Goal: Task Accomplishment & Management: Complete application form

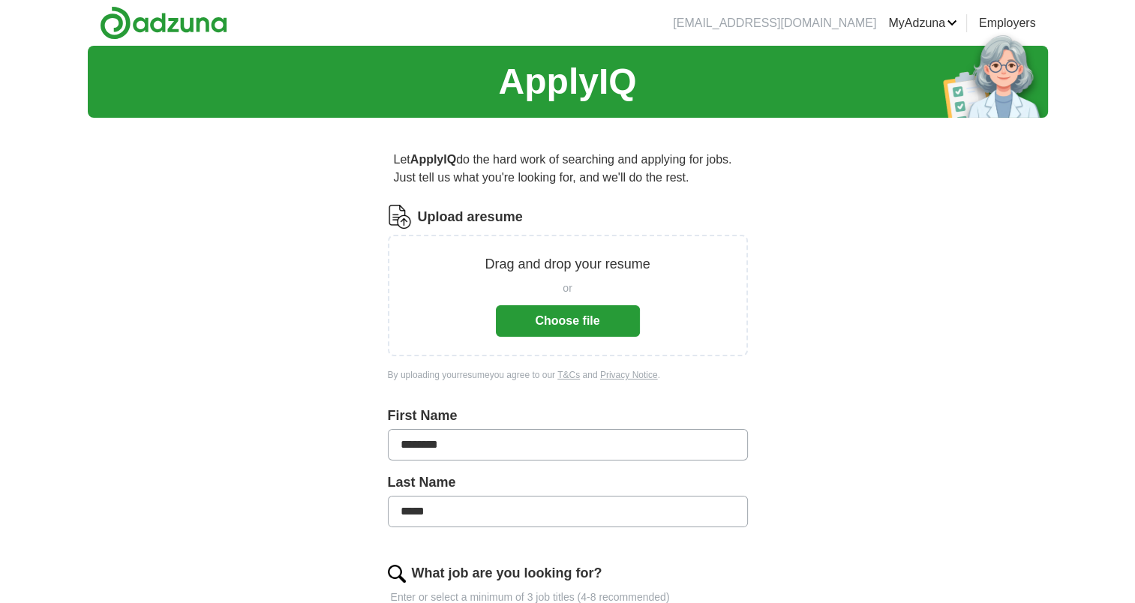
click at [584, 315] on button "Choose file" at bounding box center [568, 321] width 144 height 32
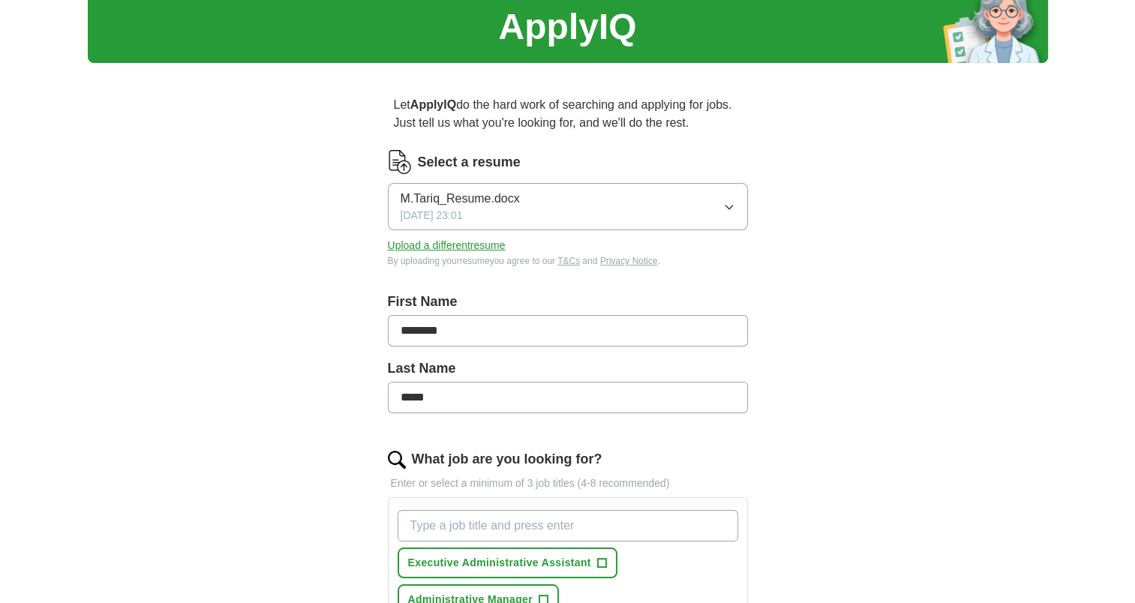
scroll to position [300, 0]
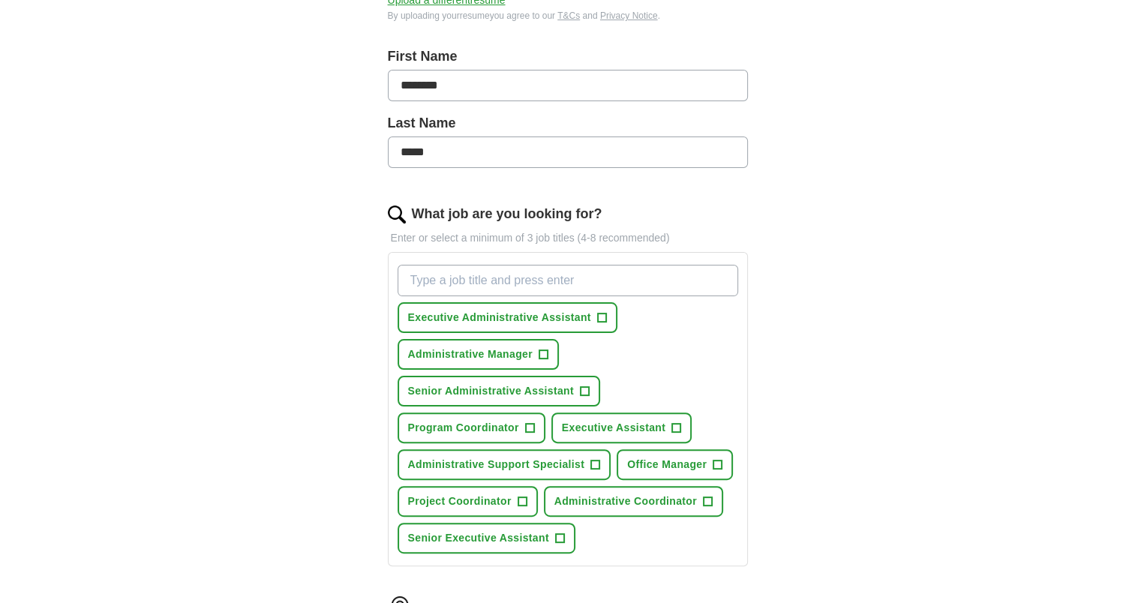
click at [486, 279] on input "What job are you looking for?" at bounding box center [568, 281] width 341 height 32
type input "Executive Administrative Assistant"
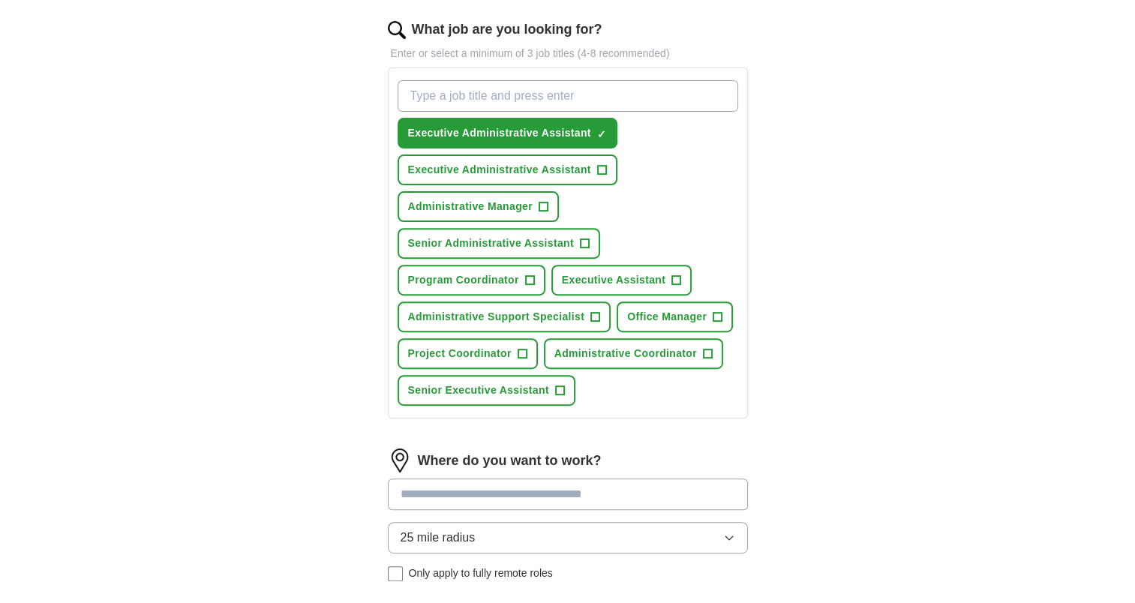
scroll to position [525, 0]
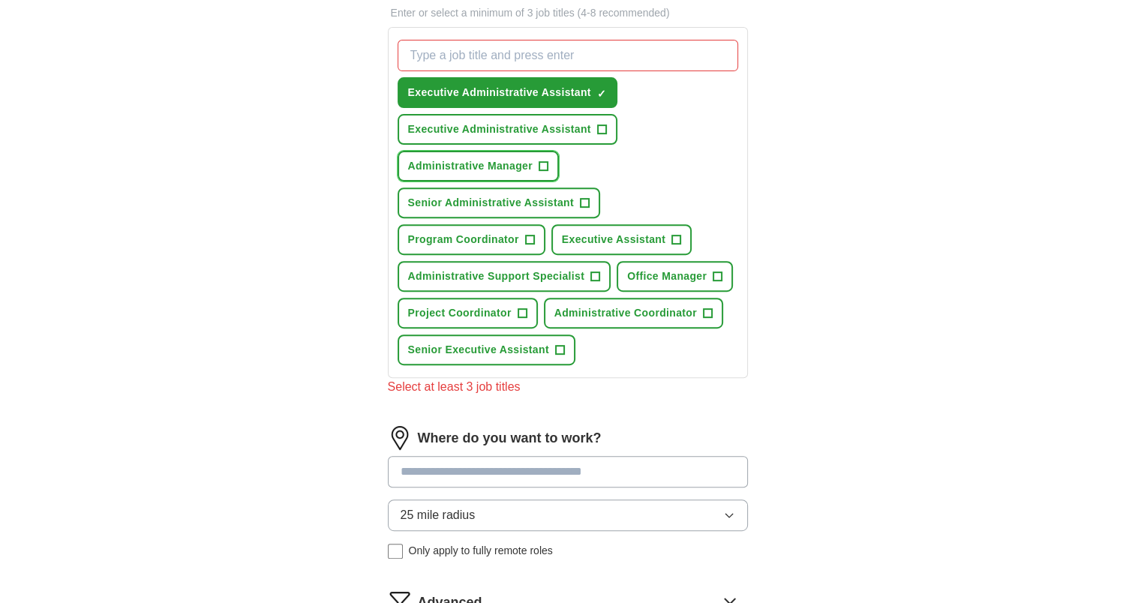
click at [540, 161] on span "+" at bounding box center [543, 167] width 9 height 12
click at [457, 195] on span "Senior Administrative Assistant" at bounding box center [491, 203] width 166 height 16
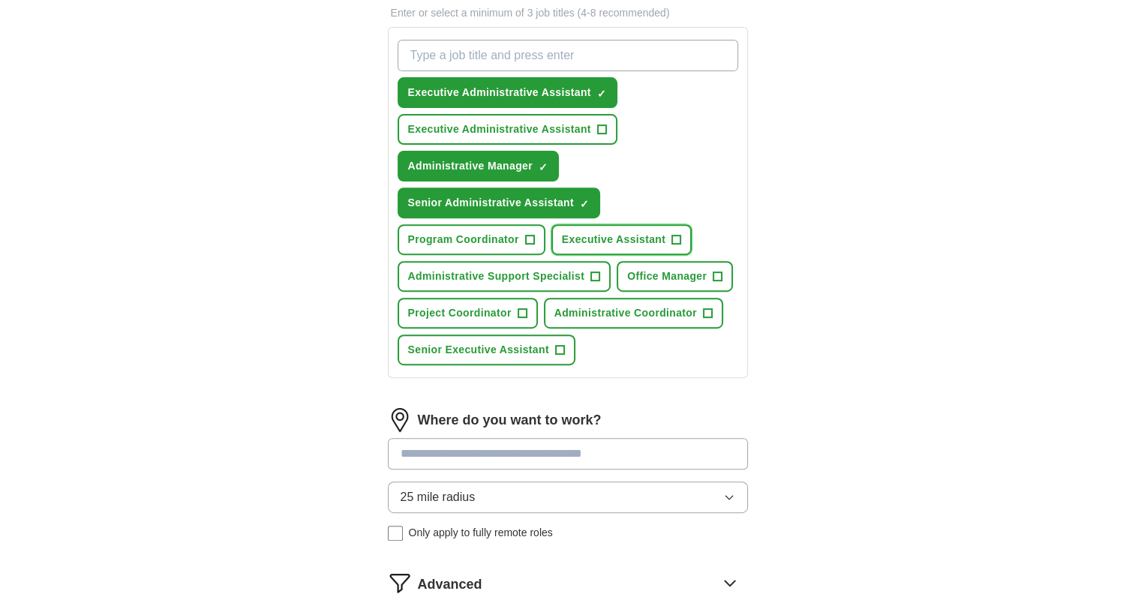
click at [605, 232] on span "Executive Assistant" at bounding box center [614, 240] width 104 height 16
click at [651, 312] on span "Administrative Coordinator" at bounding box center [625, 313] width 143 height 16
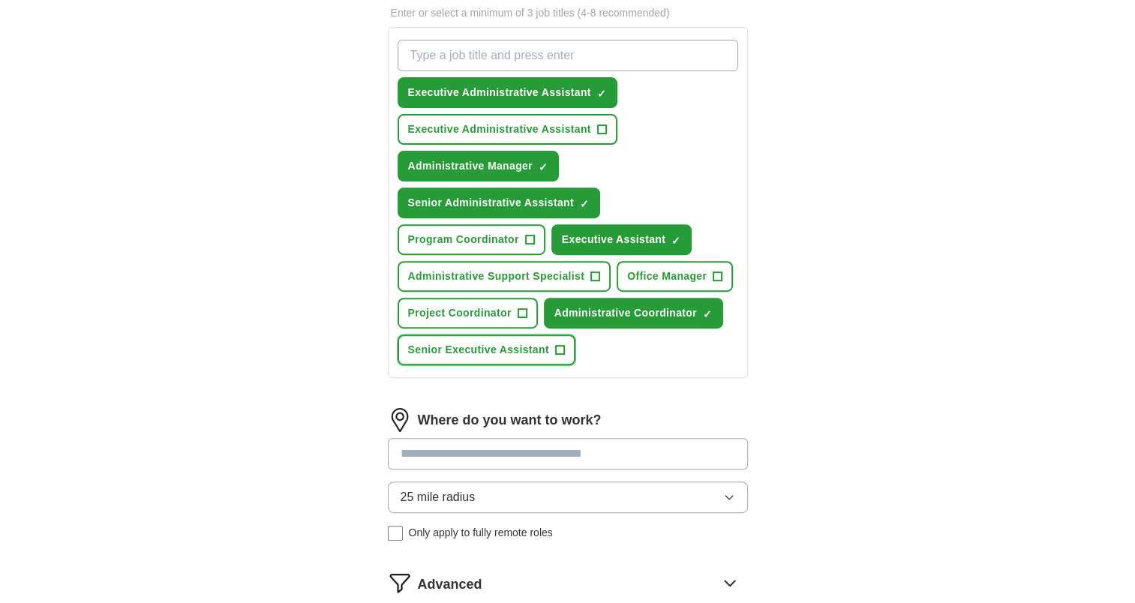
click at [479, 344] on span "Senior Executive Assistant" at bounding box center [478, 350] width 141 height 16
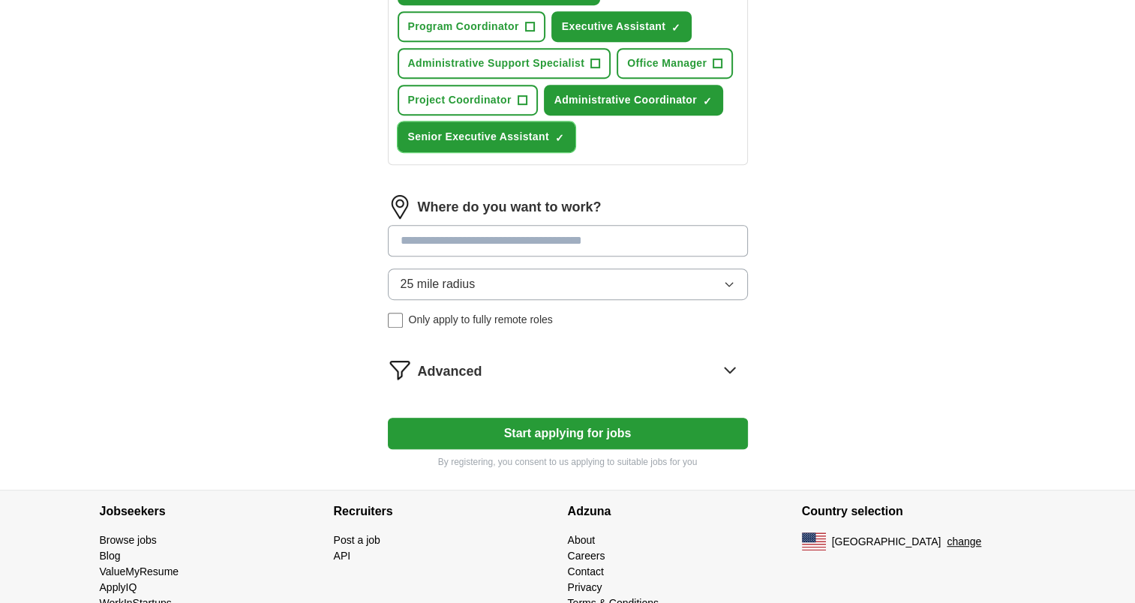
scroll to position [750, 0]
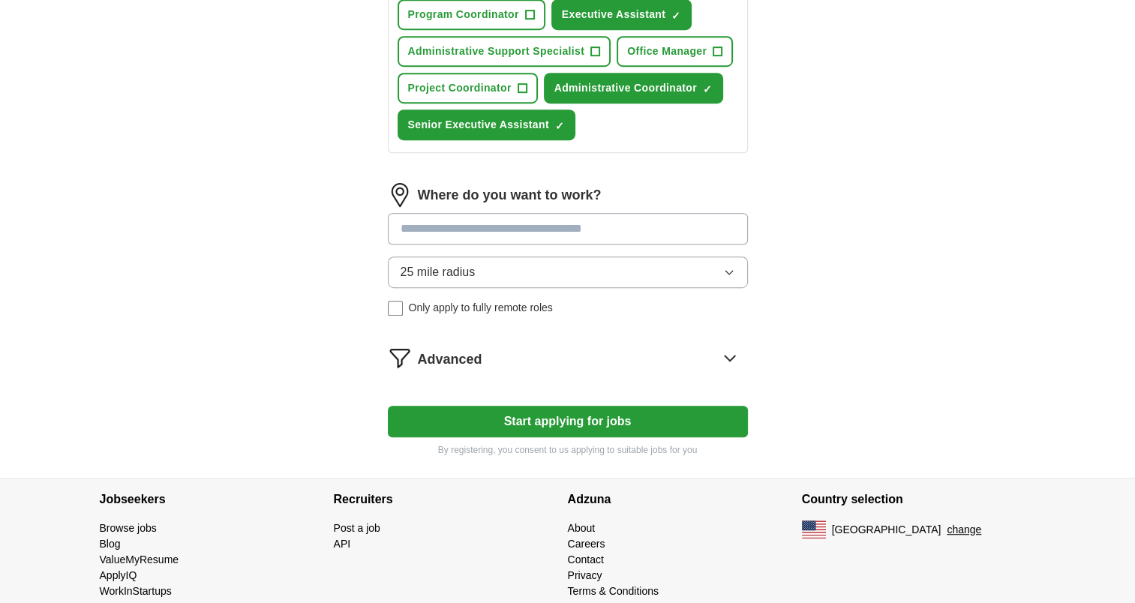
click at [494, 224] on input at bounding box center [568, 229] width 360 height 32
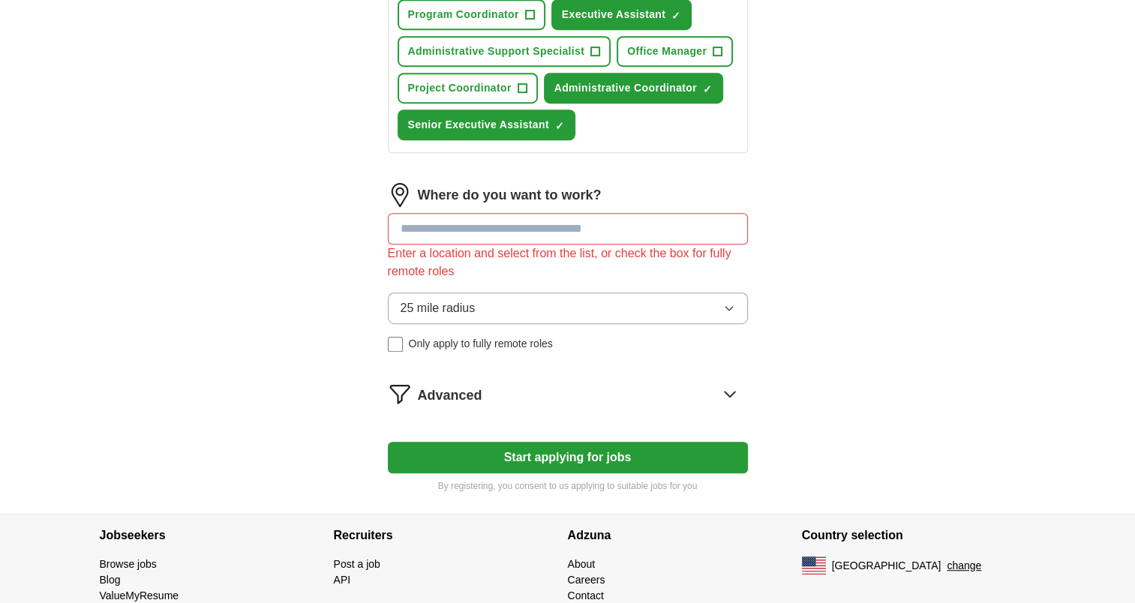
click at [474, 266] on div "Where do you want to work? Enter a location and select from the list, or check …" at bounding box center [568, 273] width 360 height 181
click at [497, 297] on button "25 mile radius" at bounding box center [568, 309] width 360 height 32
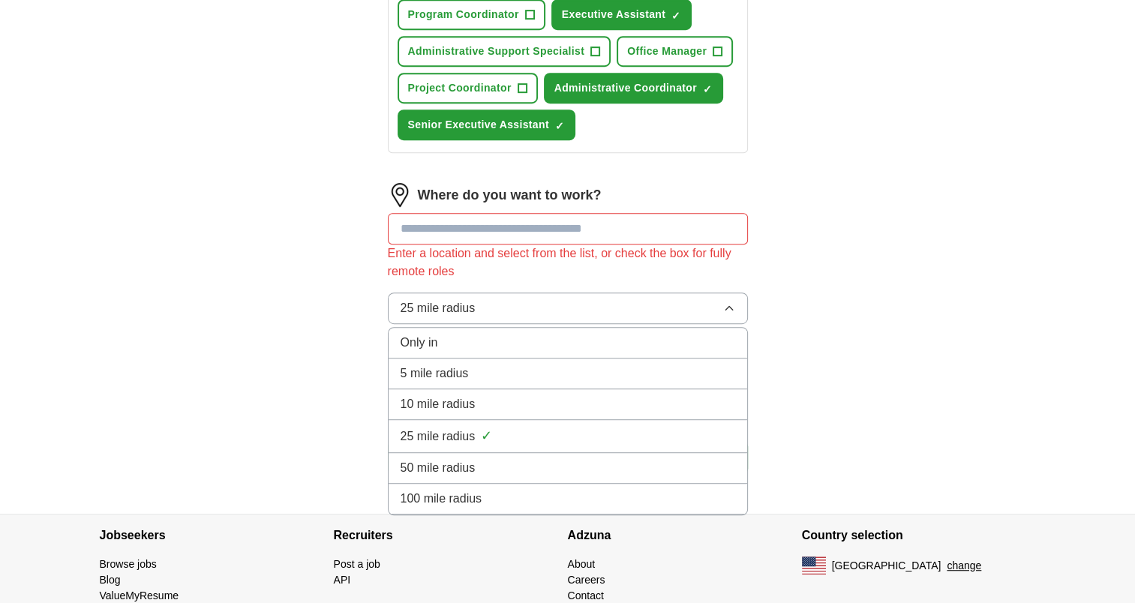
click at [497, 297] on button "25 mile radius" at bounding box center [568, 309] width 360 height 32
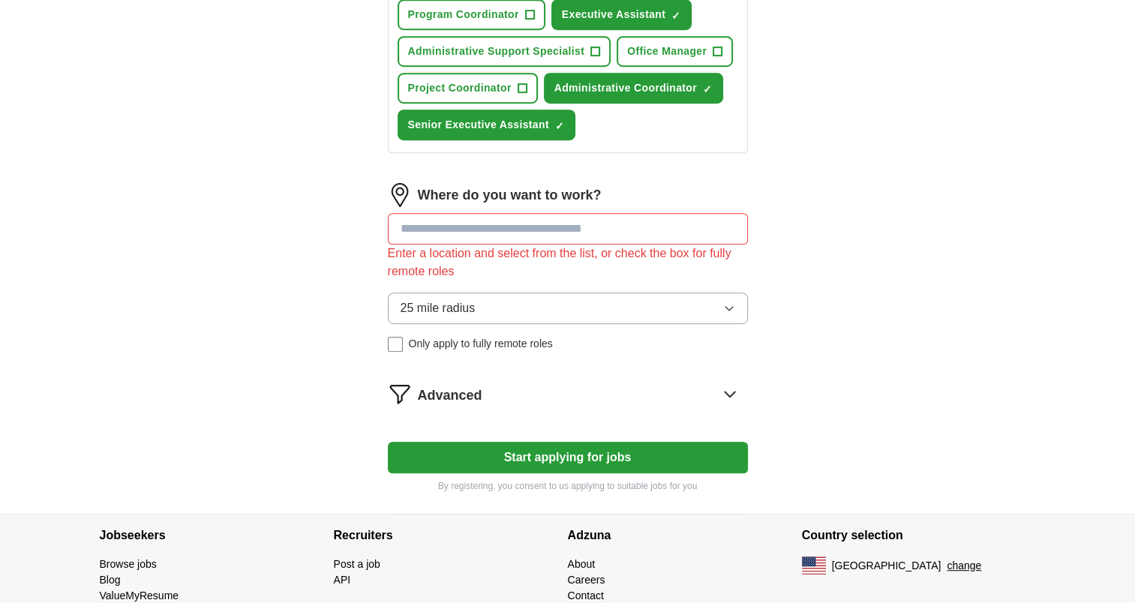
click at [461, 224] on input at bounding box center [568, 229] width 360 height 32
click at [388, 442] on button "Start applying for jobs" at bounding box center [568, 458] width 360 height 32
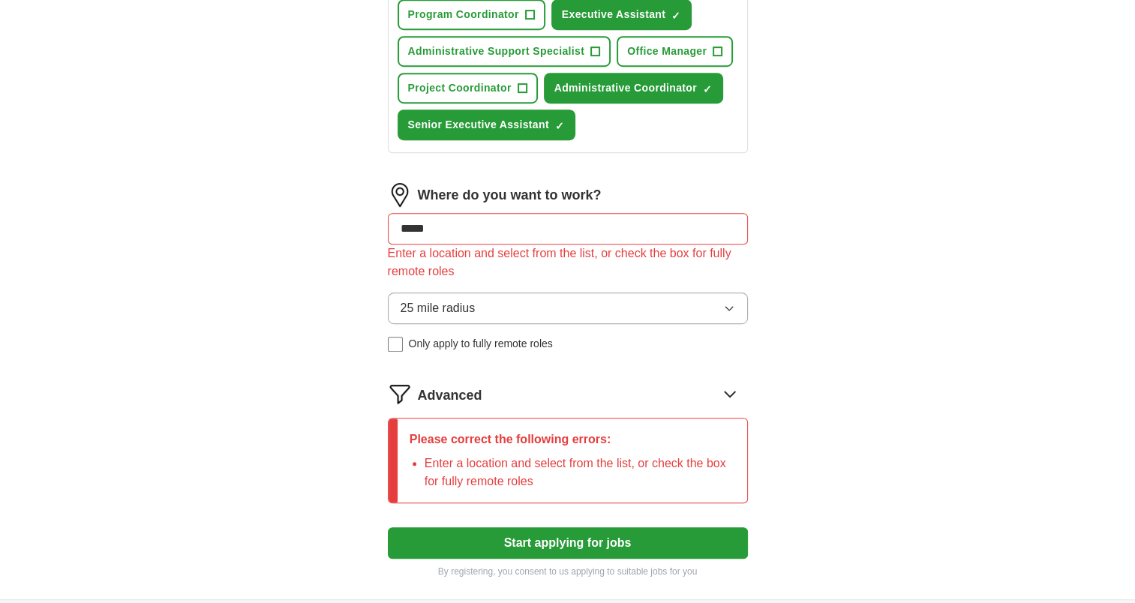
click at [443, 217] on input "*****" at bounding box center [568, 229] width 360 height 32
click at [388, 527] on button "Start applying for jobs" at bounding box center [568, 543] width 360 height 32
click at [471, 434] on p "Please correct the following errors:" at bounding box center [573, 440] width 326 height 18
click at [726, 392] on icon at bounding box center [730, 394] width 10 height 5
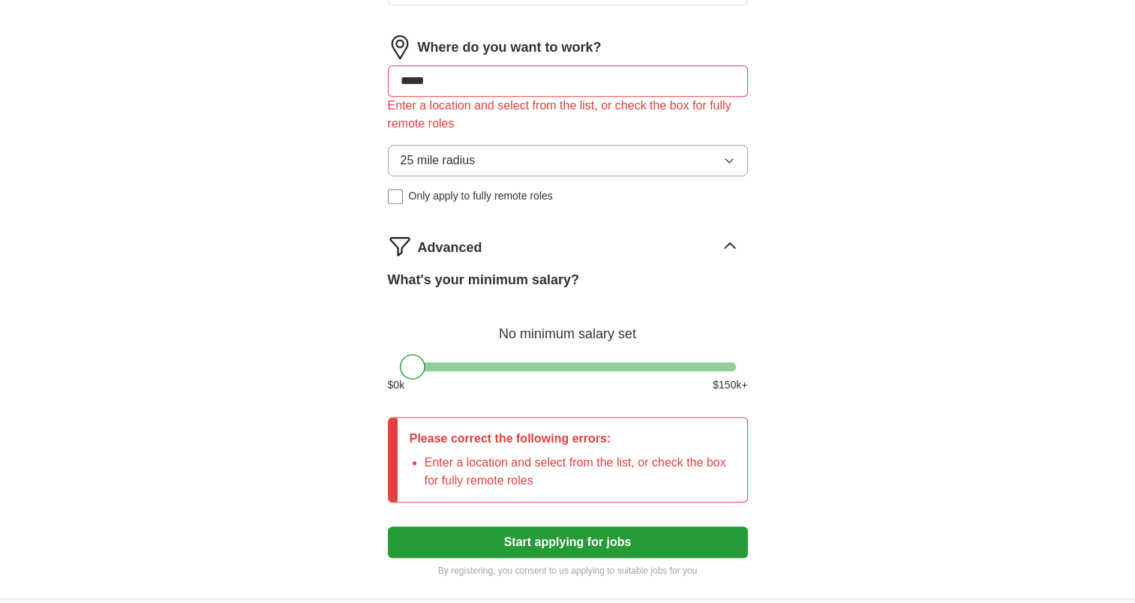
scroll to position [900, 0]
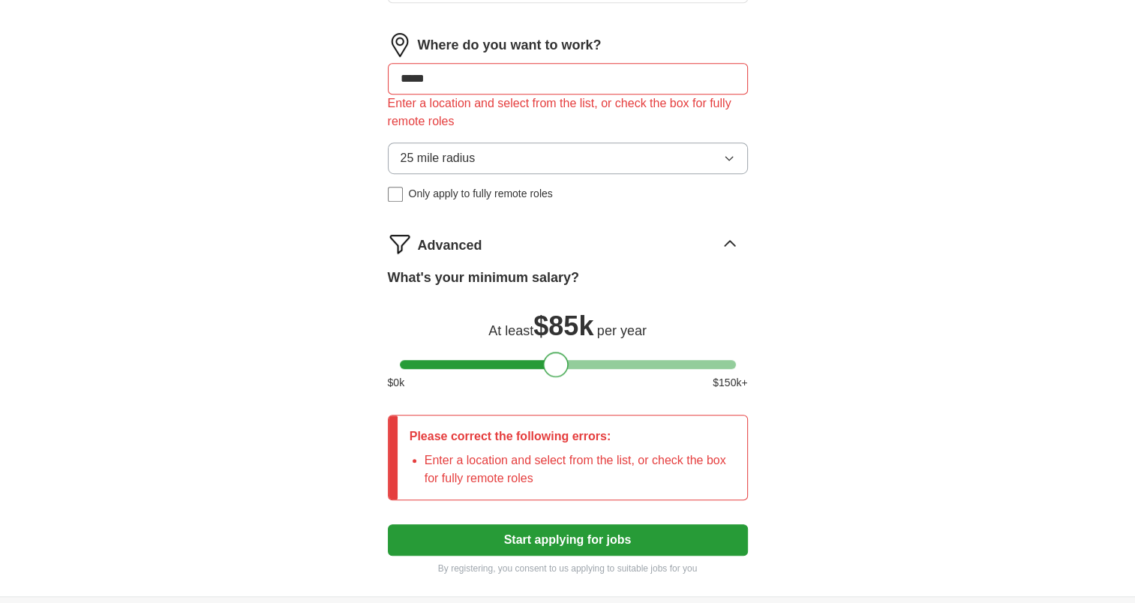
drag, startPoint x: 411, startPoint y: 353, endPoint x: 556, endPoint y: 350, distance: 144.8
click at [556, 352] on div at bounding box center [556, 365] width 26 height 26
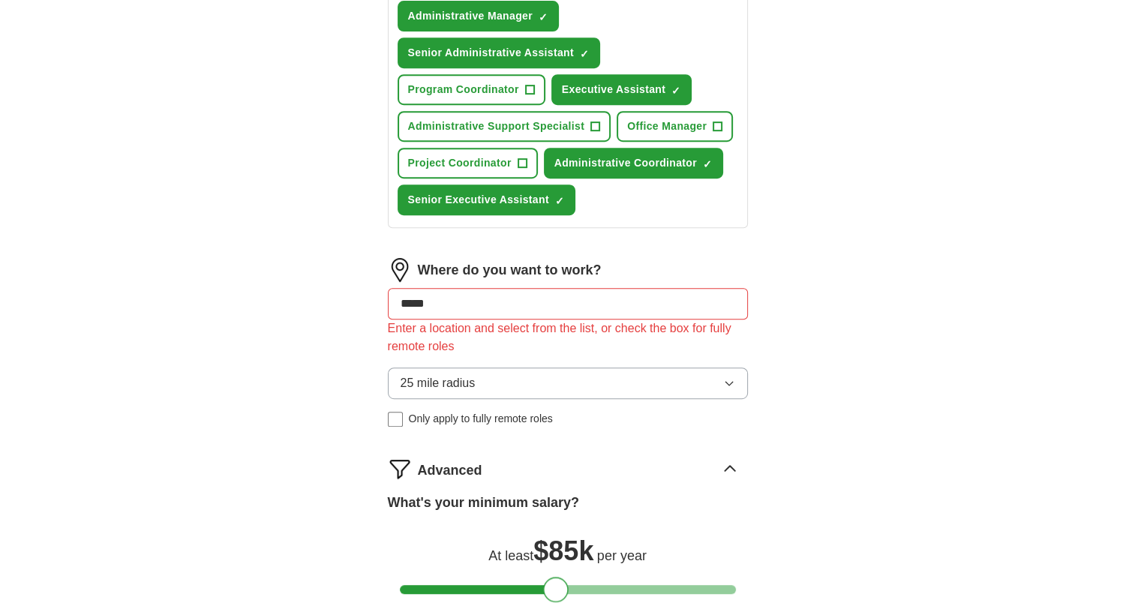
scroll to position [675, 0]
click at [417, 377] on span "25 mile radius" at bounding box center [438, 383] width 75 height 18
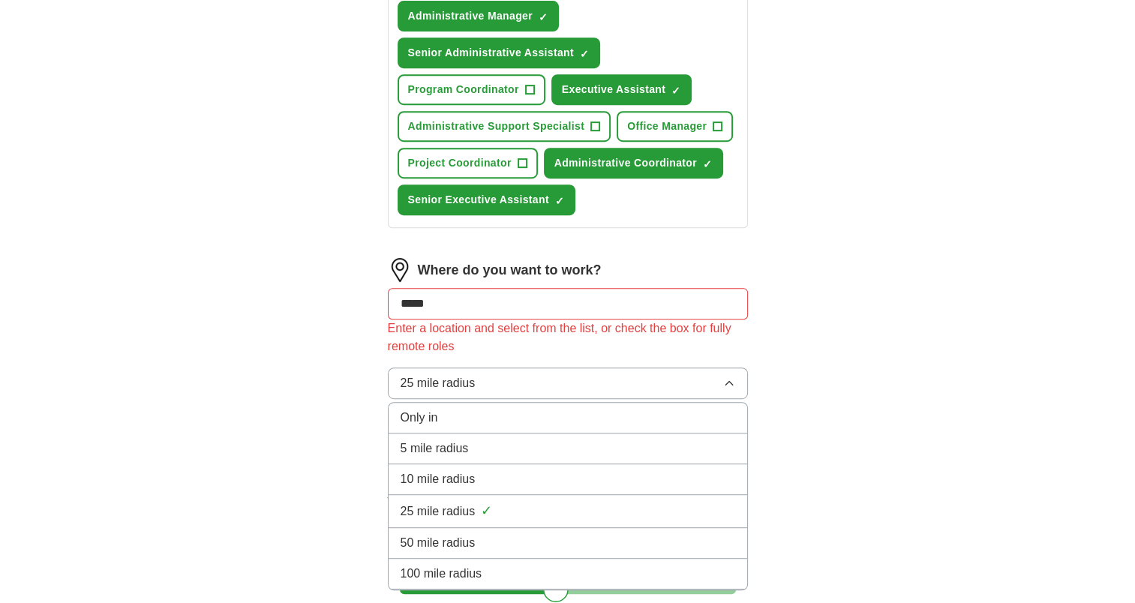
click at [435, 504] on span "25 mile radius" at bounding box center [438, 512] width 75 height 18
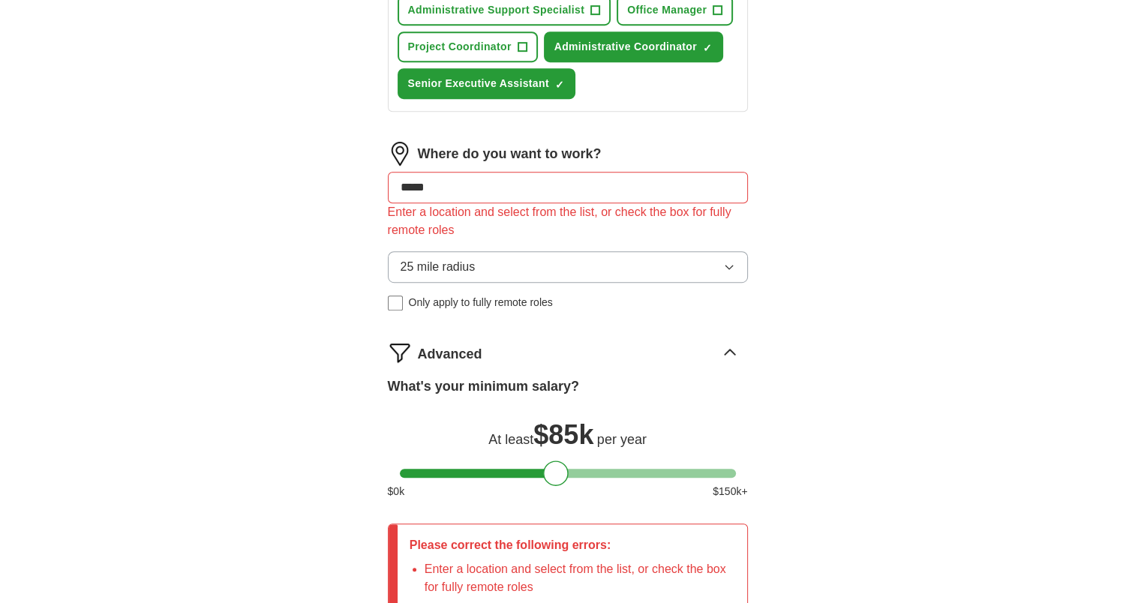
scroll to position [975, 0]
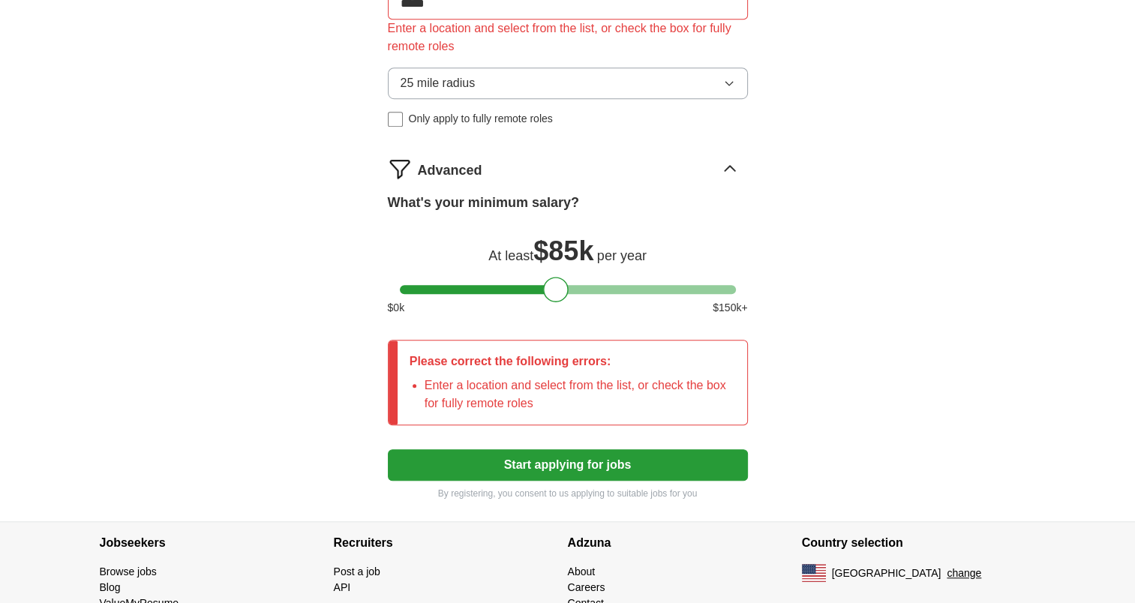
click at [553, 465] on button "Start applying for jobs" at bounding box center [568, 465] width 360 height 32
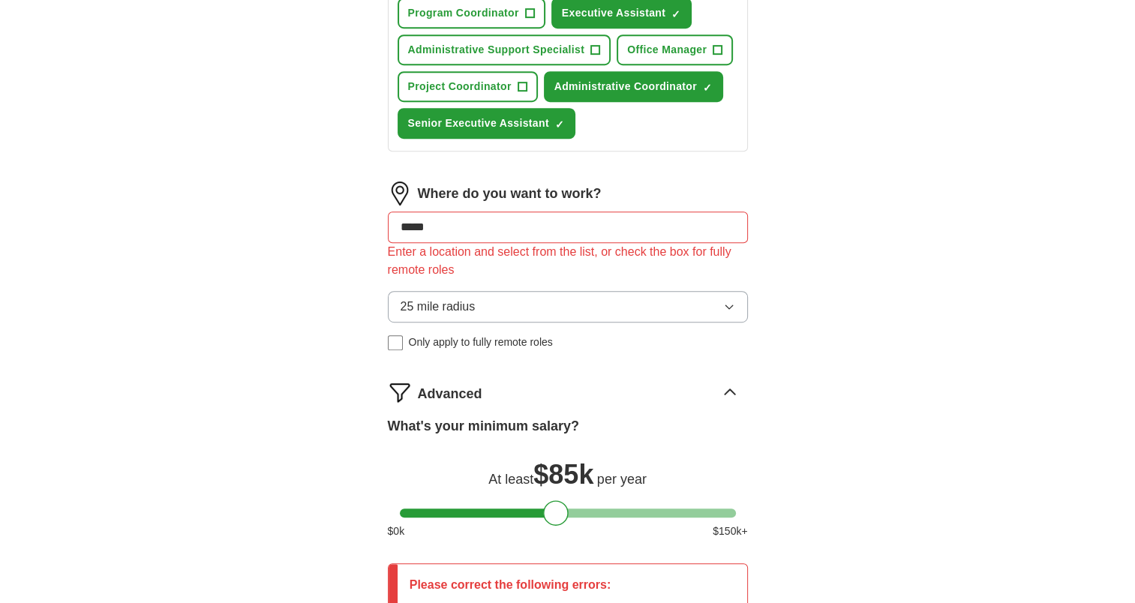
scroll to position [750, 0]
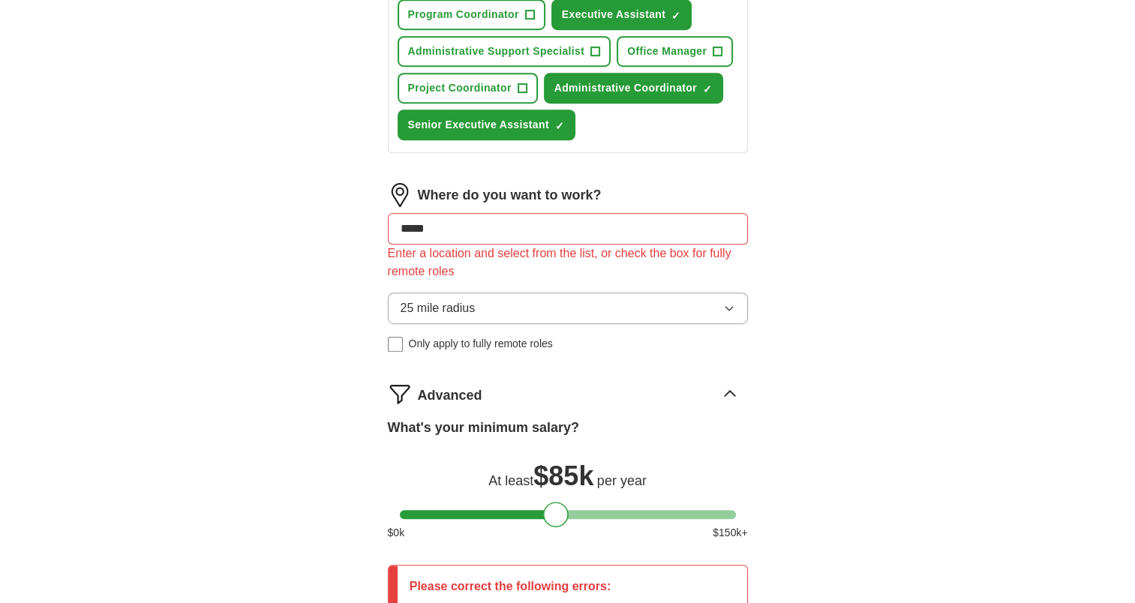
click at [443, 219] on input "*****" at bounding box center [568, 229] width 360 height 32
type input "*****"
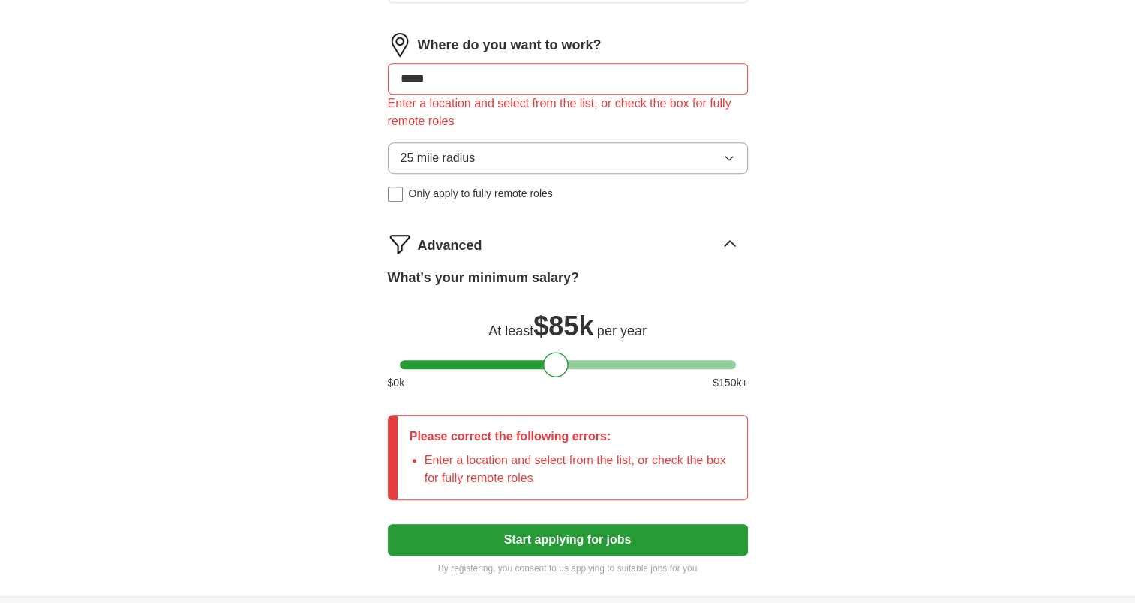
scroll to position [1038, 0]
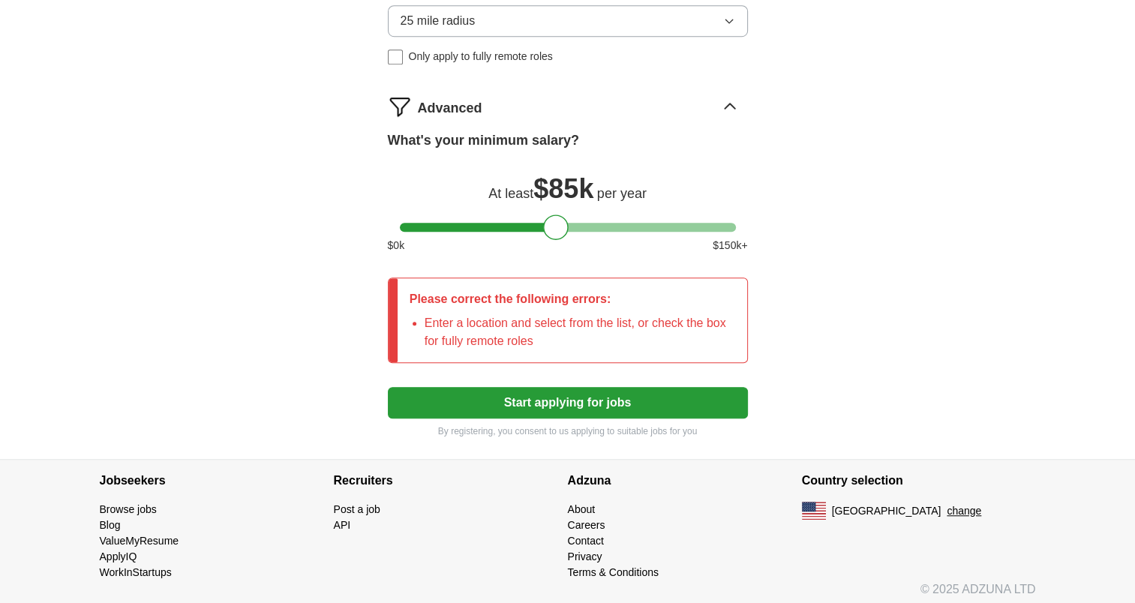
click at [581, 390] on button "Start applying for jobs" at bounding box center [568, 403] width 360 height 32
